Goal: Information Seeking & Learning: Learn about a topic

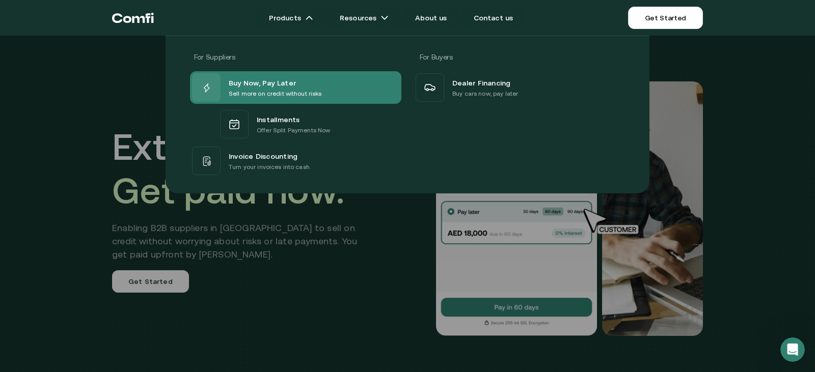
click at [265, 87] on span "Buy Now, Pay Later" at bounding box center [262, 82] width 67 height 12
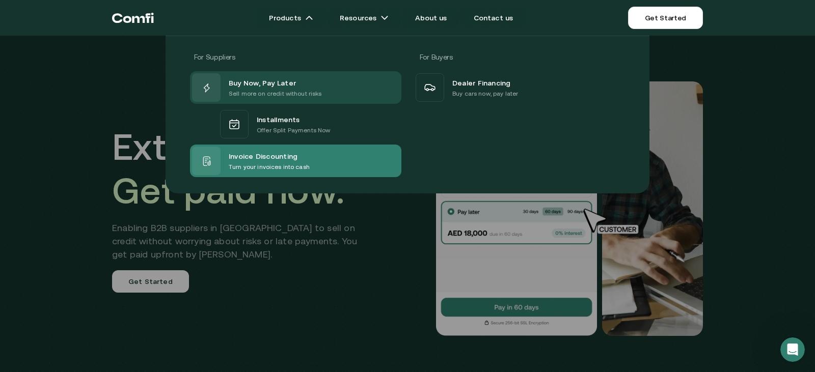
click at [267, 157] on span "Invoice Discounting" at bounding box center [263, 156] width 69 height 12
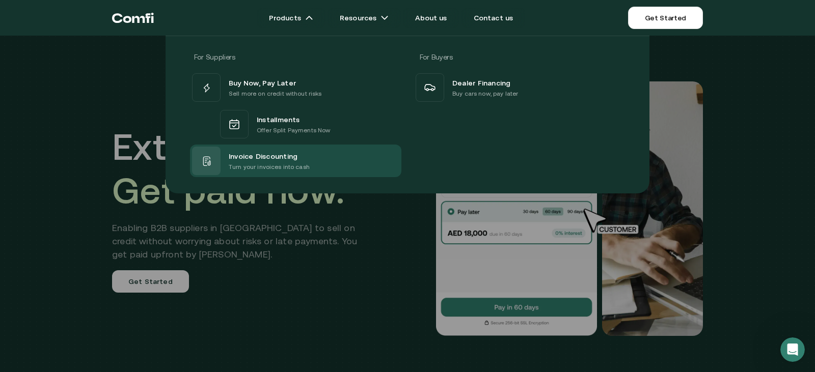
click at [94, 60] on div "For Suppliers For Buyers Buy Now, Pay Later Sell more on credit without risks I…" at bounding box center [407, 110] width 815 height 165
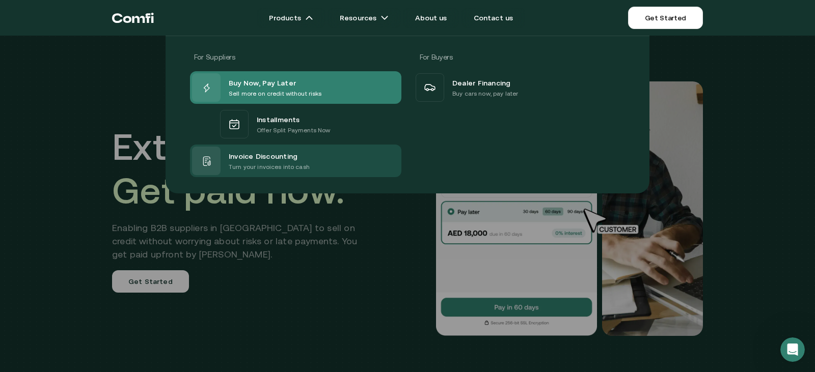
click at [282, 84] on span "Buy Now, Pay Later" at bounding box center [262, 82] width 67 height 12
